Goal: Information Seeking & Learning: Learn about a topic

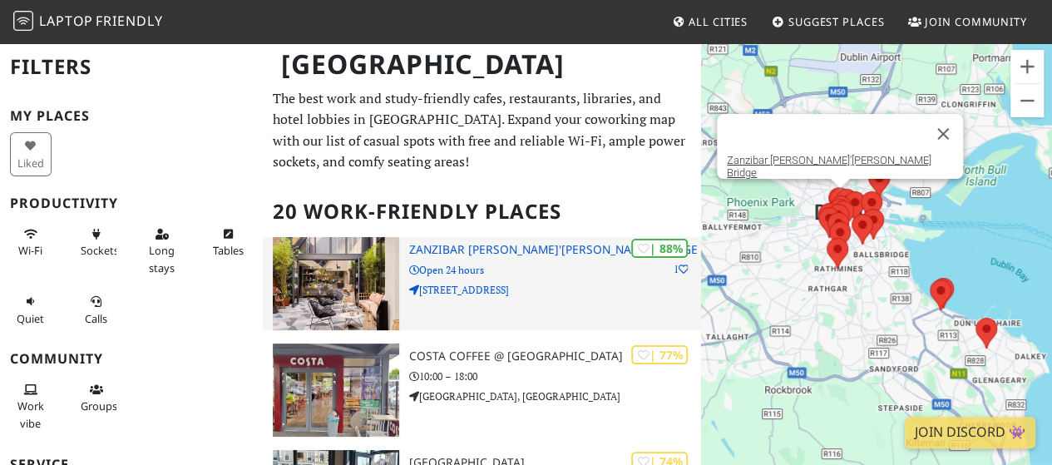
click at [356, 287] on img at bounding box center [336, 283] width 126 height 93
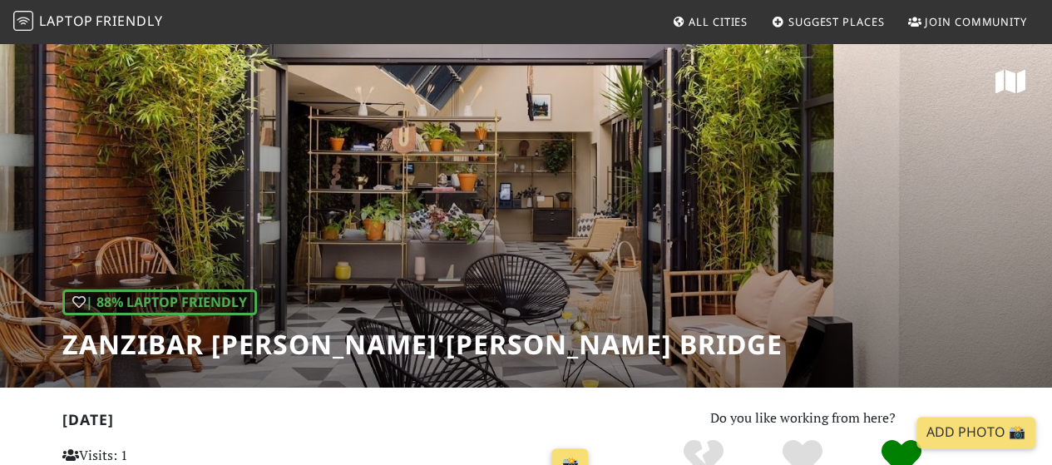
click at [625, 204] on div "| 88% Laptop Friendly Zanzibar Locke, Ha'penny Bridge" at bounding box center [526, 215] width 1052 height 346
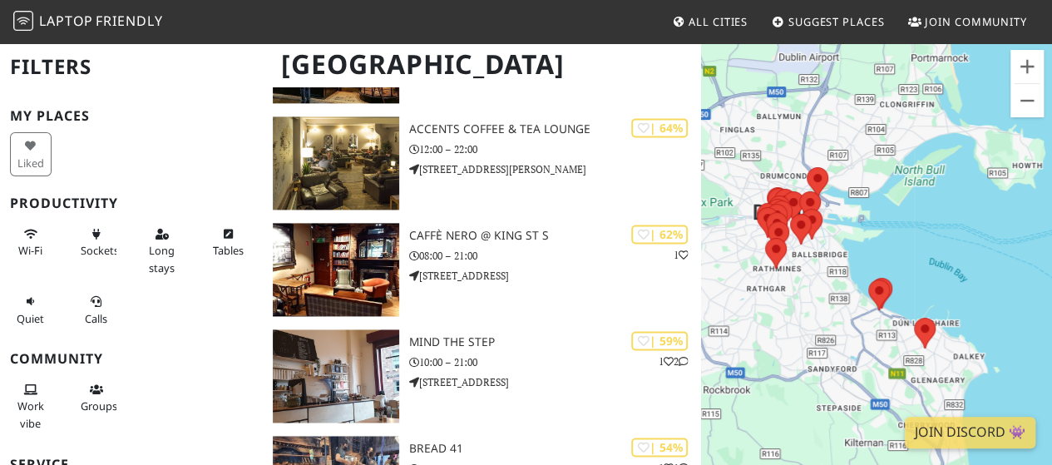
scroll to position [1078, 0]
